Goal: Task Accomplishment & Management: Manage account settings

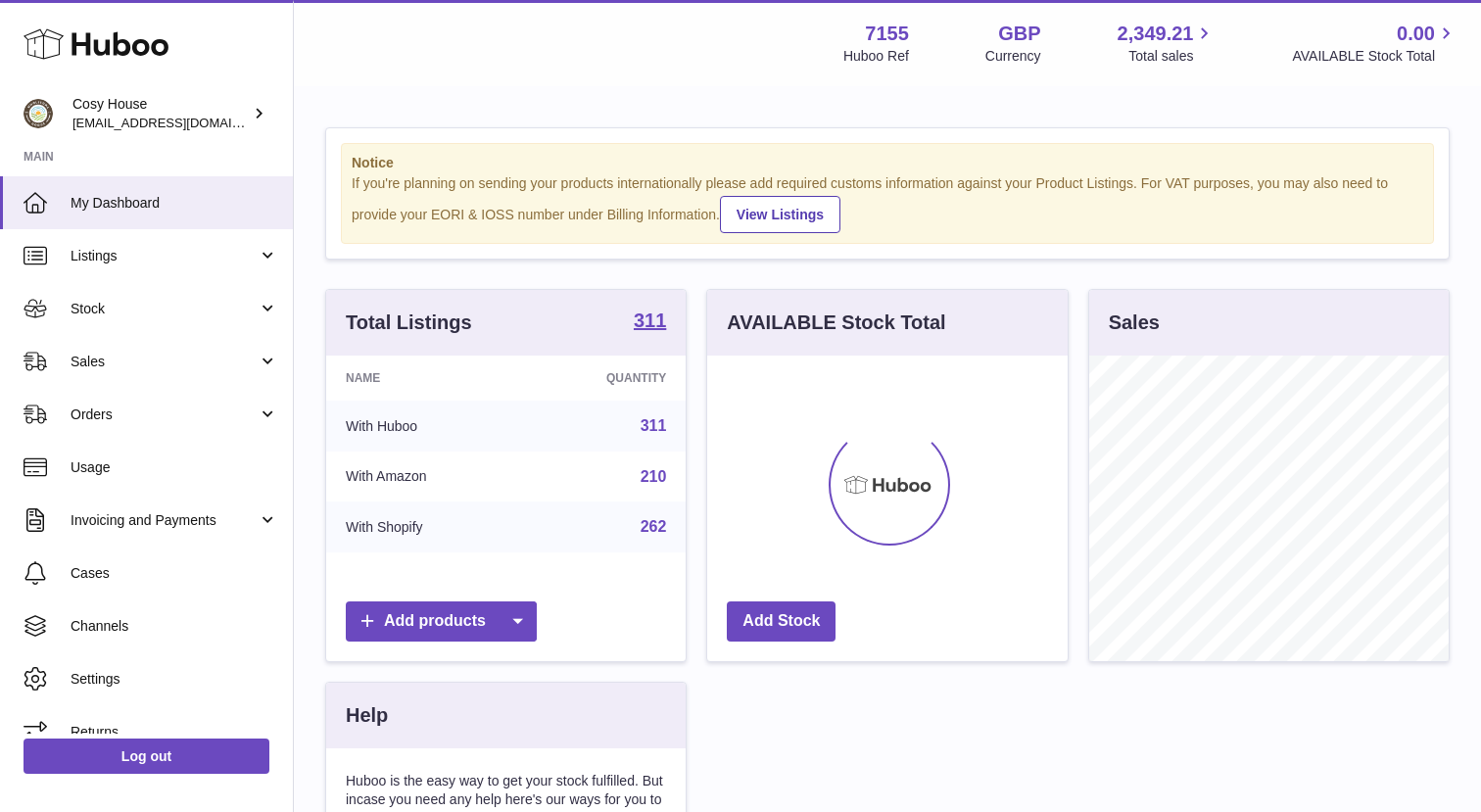
scroll to position [305, 359]
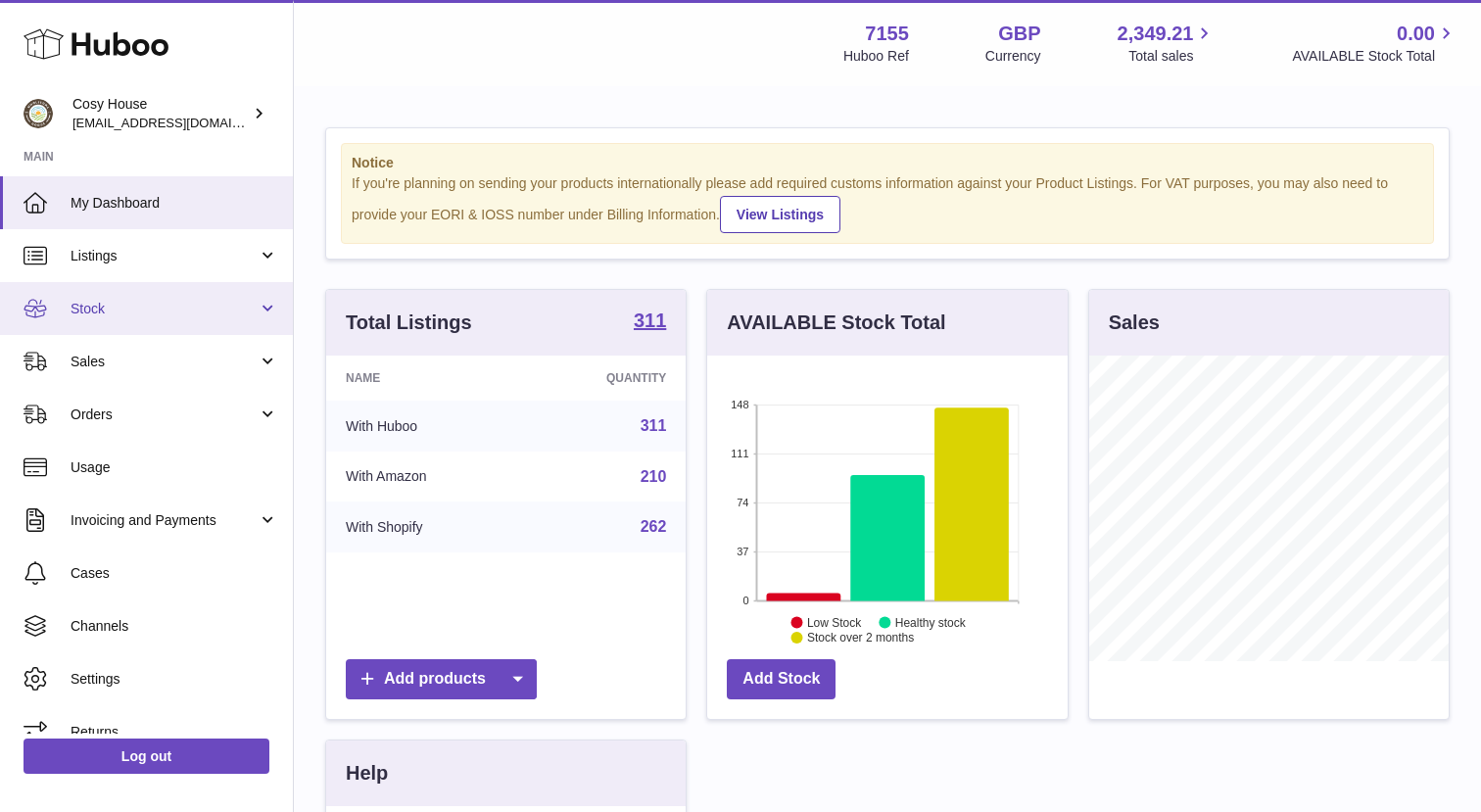
click at [183, 316] on span "Stock" at bounding box center [164, 308] width 187 height 19
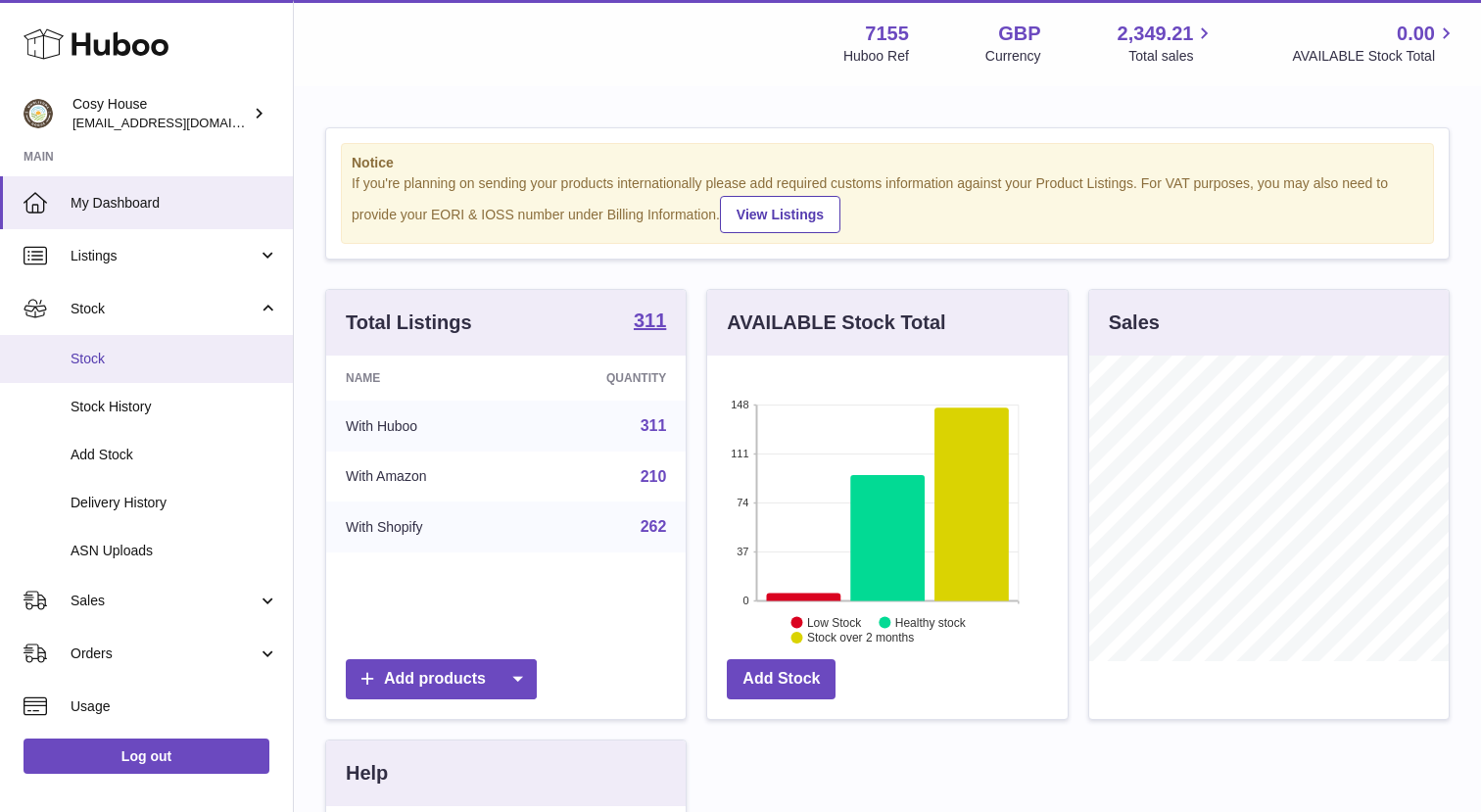
click at [175, 360] on span "Stock" at bounding box center [174, 359] width 207 height 19
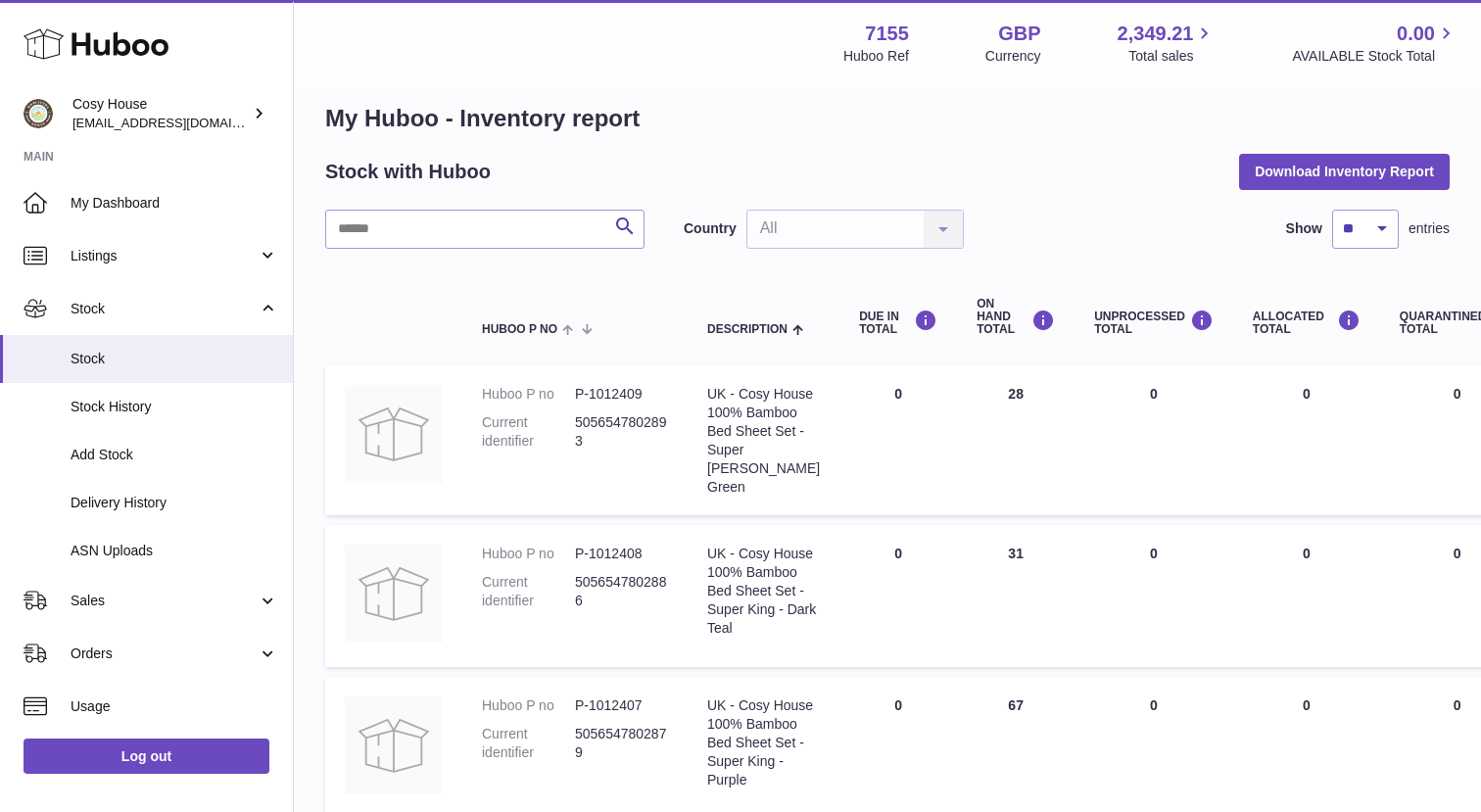
scroll to position [37, 0]
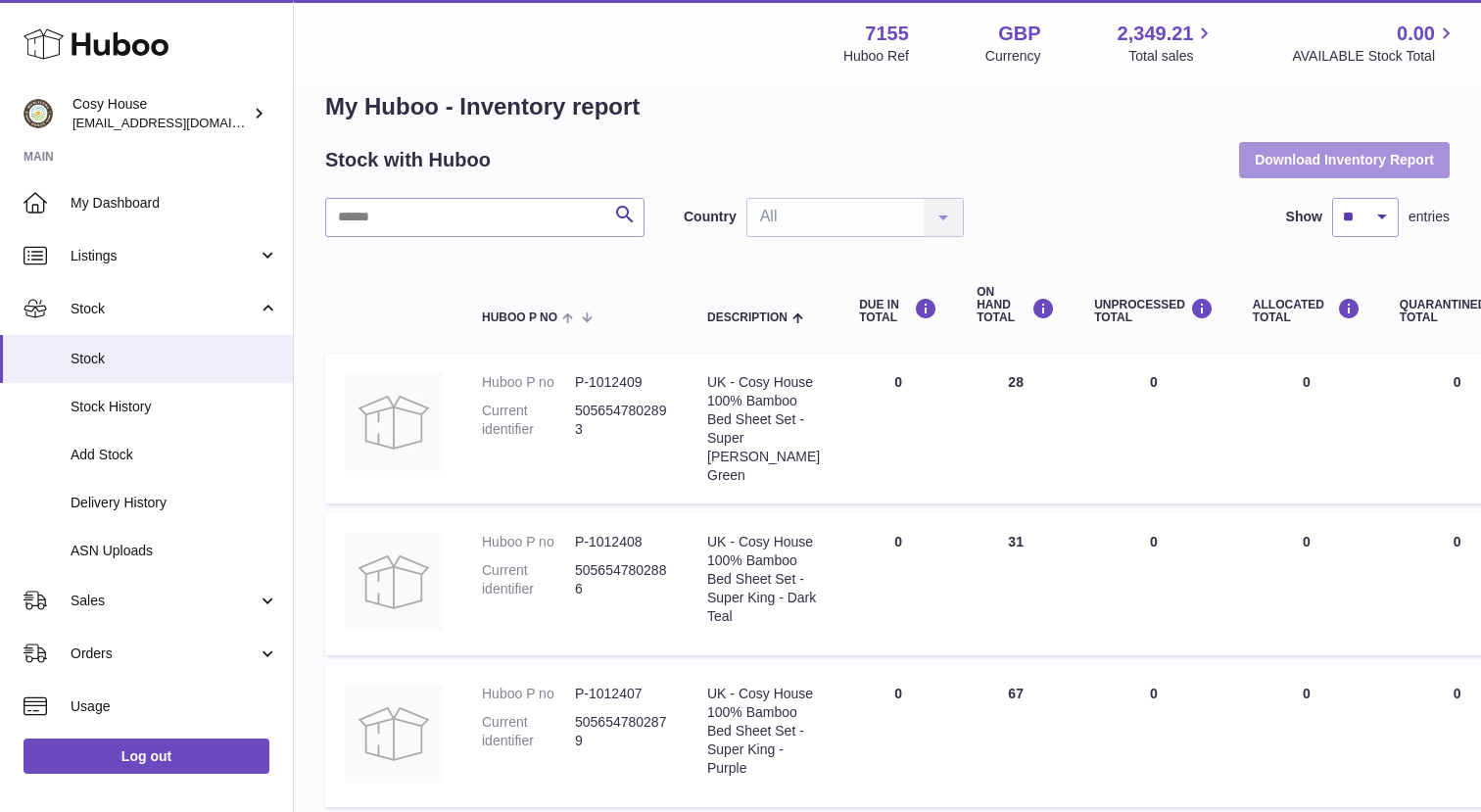
click at [1342, 148] on button "Download Inventory Report" at bounding box center [1344, 160] width 210 height 36
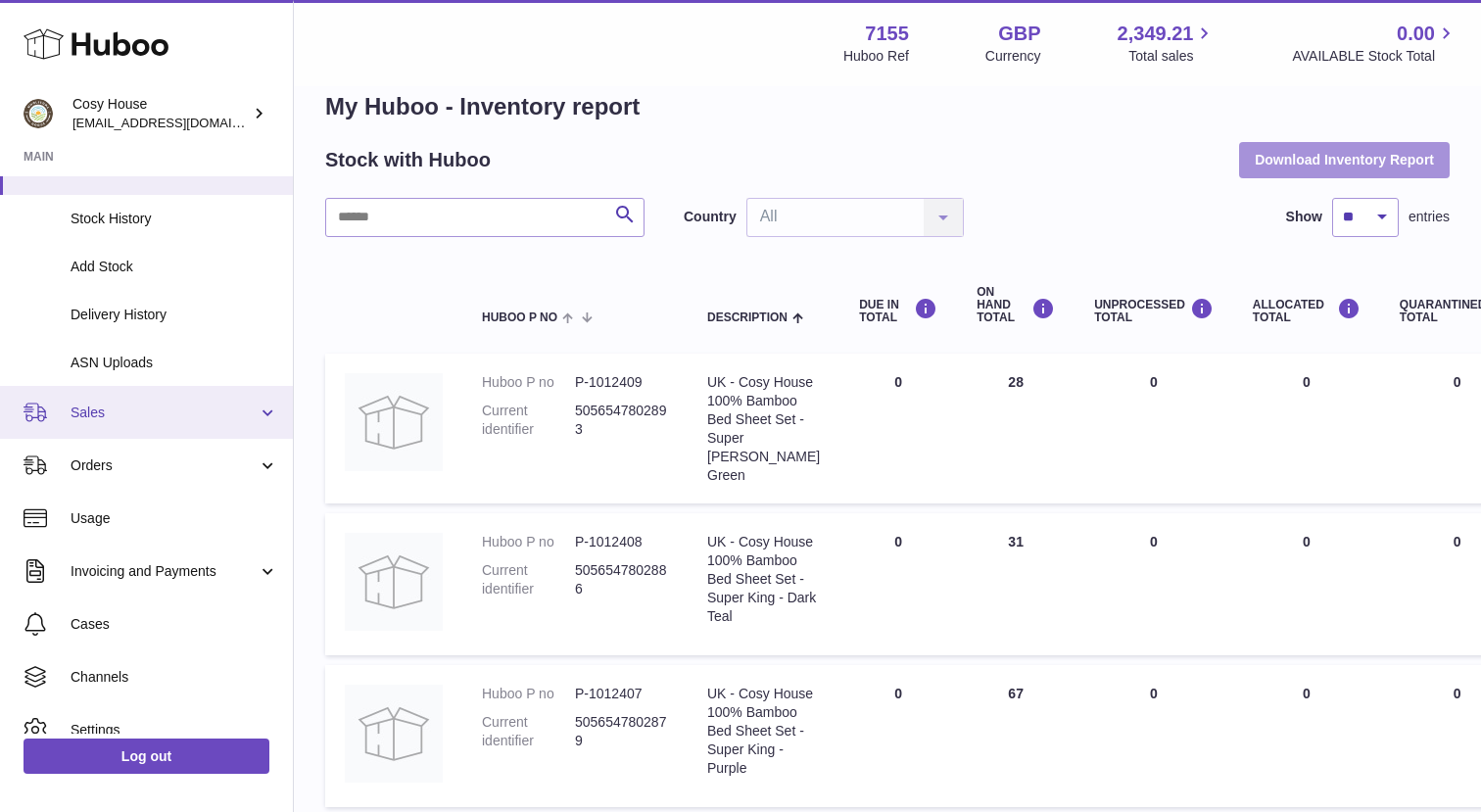
scroll to position [227, 0]
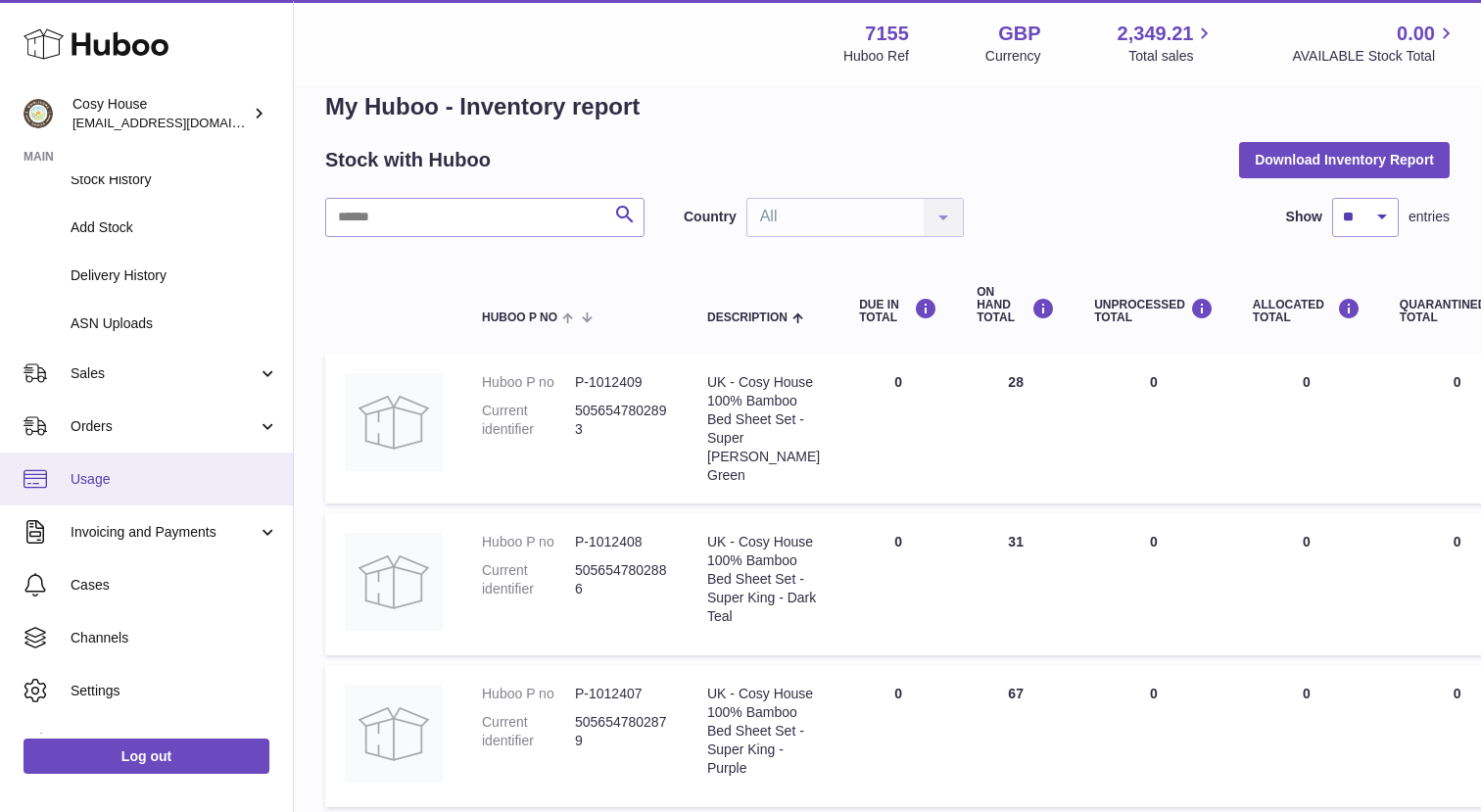
click at [209, 459] on link "Usage" at bounding box center [146, 478] width 293 height 53
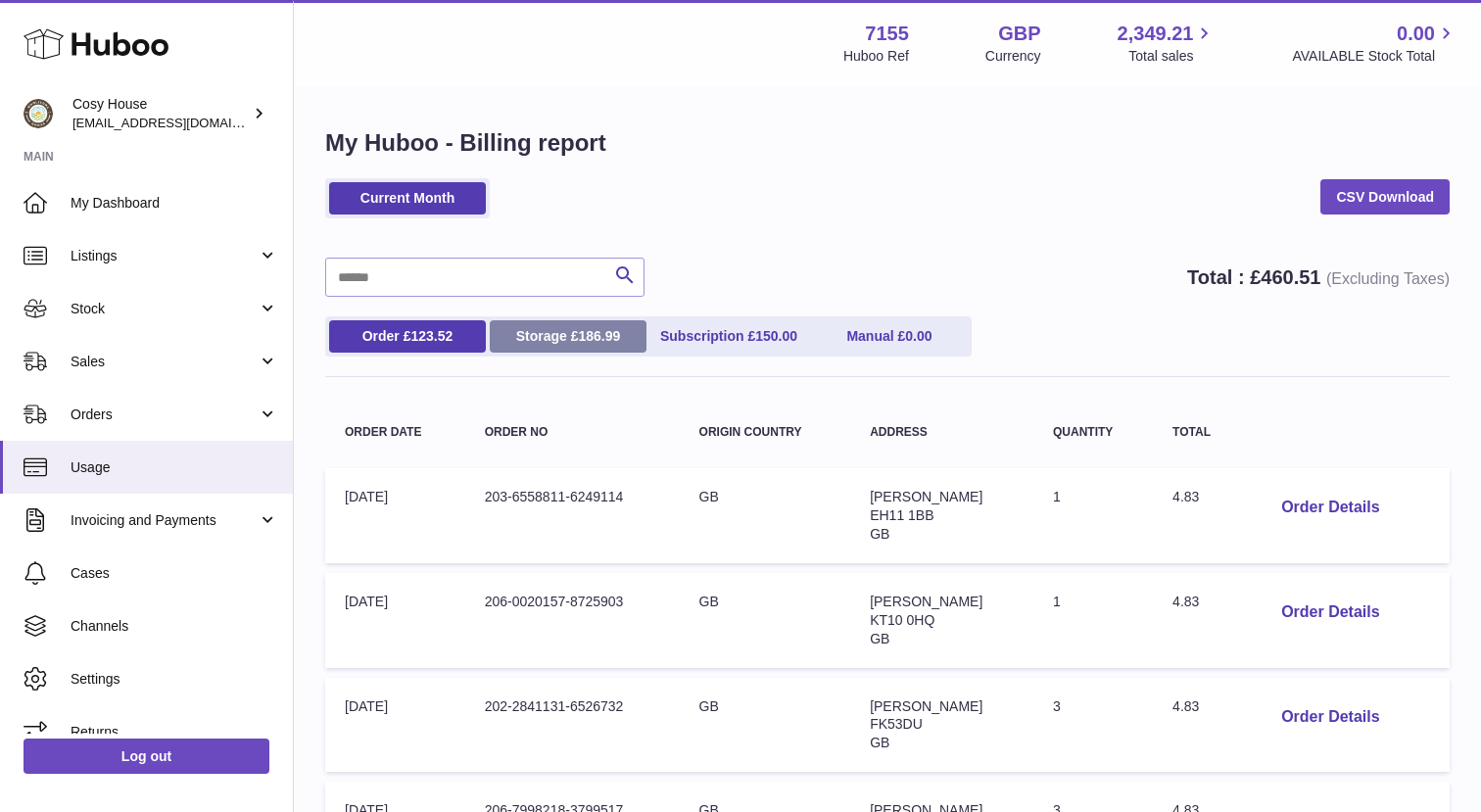
click at [571, 332] on link "Storage £ 186.99" at bounding box center [568, 336] width 157 height 33
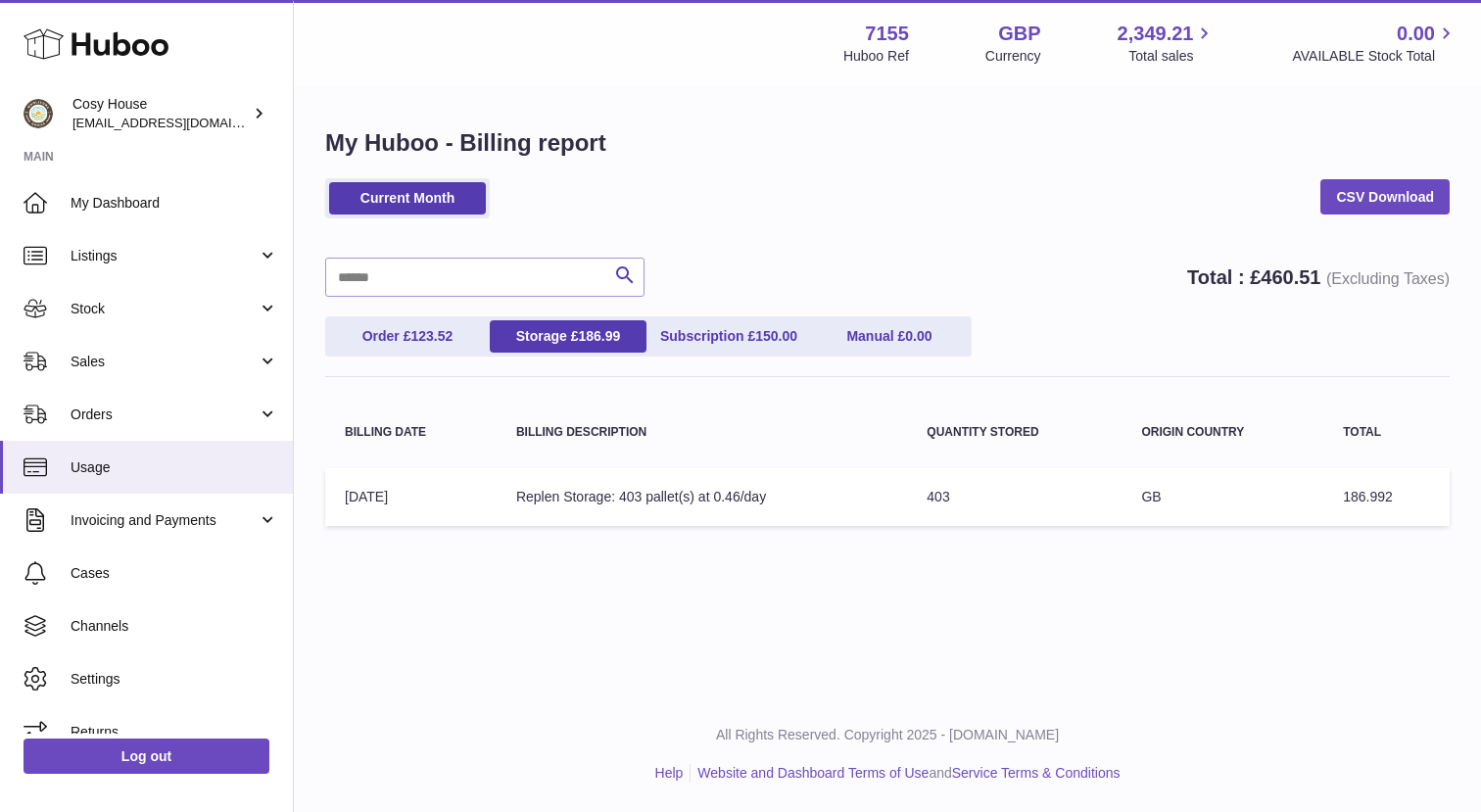
click at [855, 498] on td "Billing Description: Replen Storage: 403 pallet(s) at 0.46/day" at bounding box center [702, 497] width 411 height 58
click at [695, 495] on td "Billing Description: Replen Storage: 403 pallet(s) at 0.46/day" at bounding box center [702, 497] width 411 height 58
click at [763, 465] on table "Billing Date Billing Description Quantity Stored Origin Country Total Billing D…" at bounding box center [888, 466] width 1125 height 139
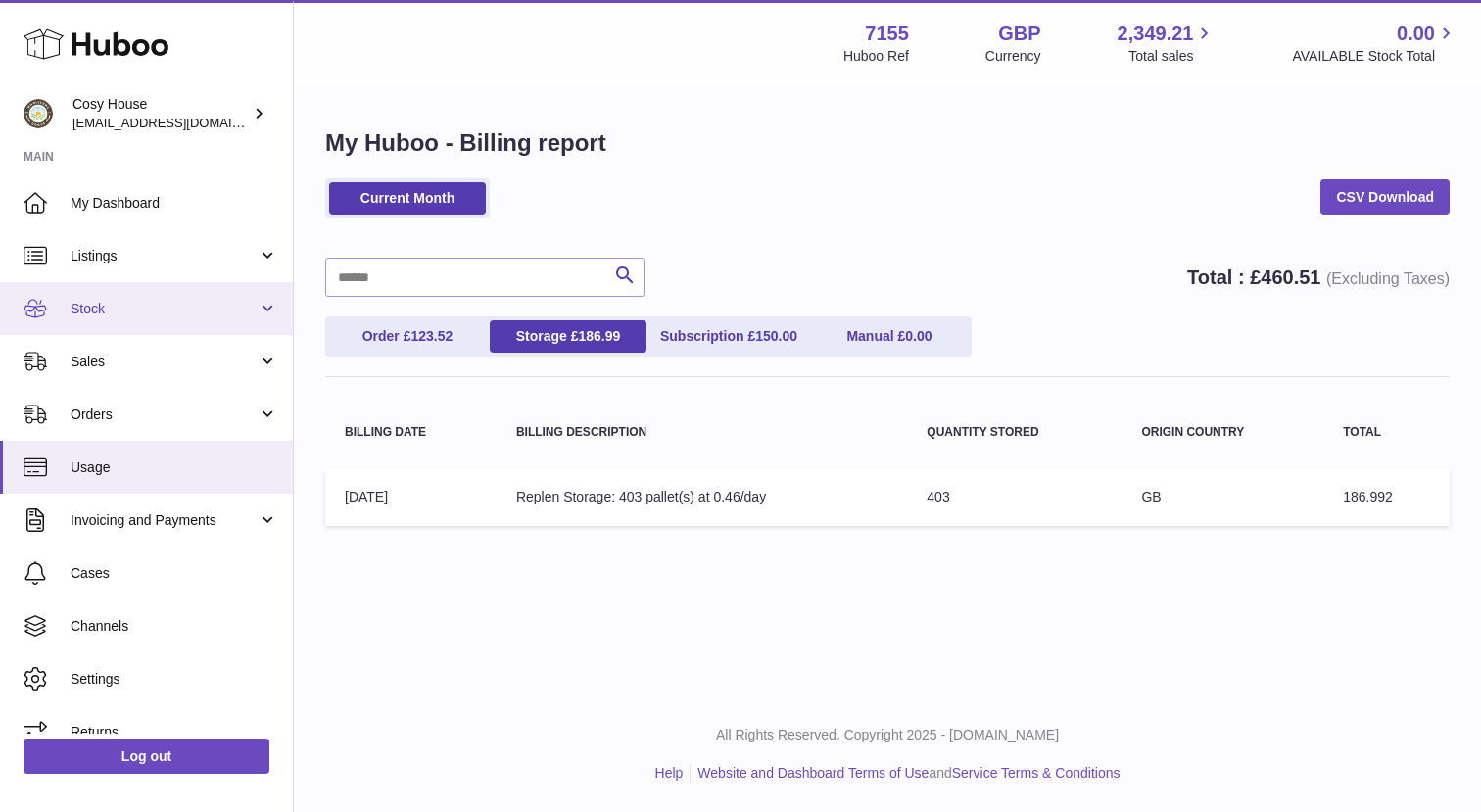
click at [152, 305] on span "Stock" at bounding box center [164, 308] width 187 height 19
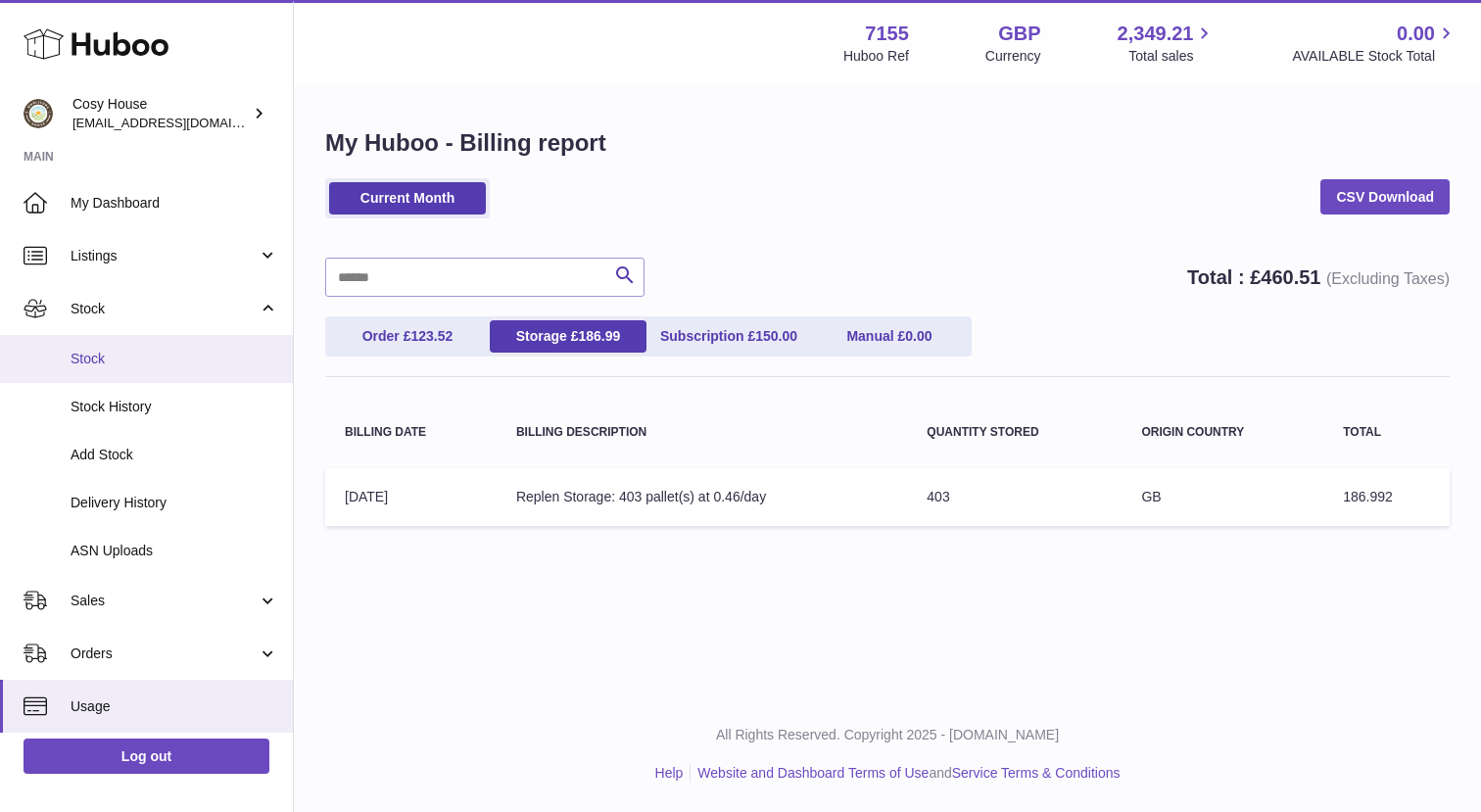
click at [152, 355] on span "Stock" at bounding box center [174, 359] width 207 height 19
